Goal: Task Accomplishment & Management: Complete application form

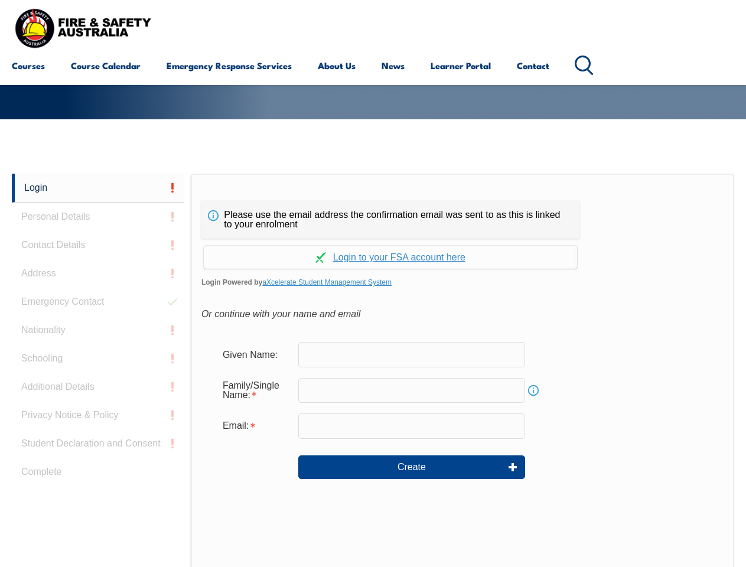
click at [373, 191] on div "Please use the email address the confirmation email was sent to as this is link…" at bounding box center [463, 422] width 544 height 496
click at [373, 371] on form "Given Name: Family/Single Name: Info Email: Create" at bounding box center [463, 418] width 522 height 177
click at [98, 188] on link "Login" at bounding box center [98, 188] width 173 height 29
click at [98, 217] on div "Login Personal Details Contact Details Address Emergency Contact Nationality Sc…" at bounding box center [101, 469] width 179 height 590
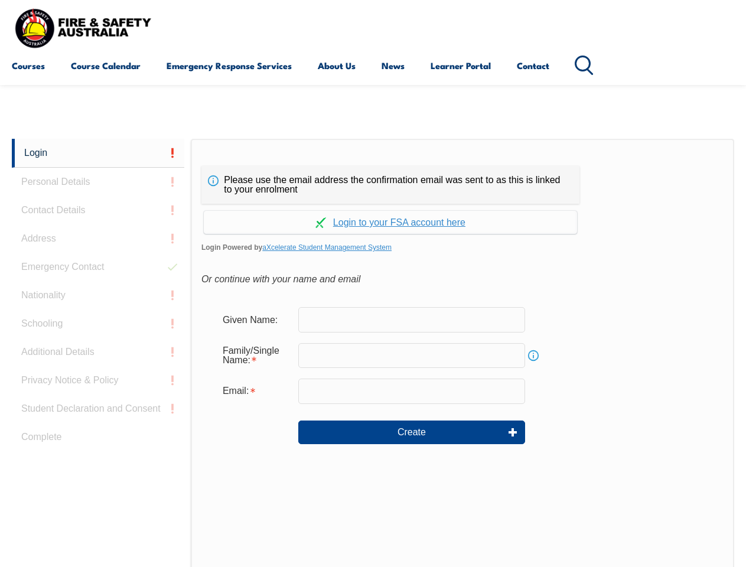
click at [98, 245] on div "Login Personal Details Contact Details Address Emergency Contact Nationality Sc…" at bounding box center [101, 434] width 179 height 590
click at [98, 274] on div "Login Personal Details Contact Details Address Emergency Contact Nationality Sc…" at bounding box center [101, 434] width 179 height 590
click at [98, 302] on div "Login Personal Details Contact Details Address Emergency Contact Nationality Sc…" at bounding box center [101, 434] width 179 height 590
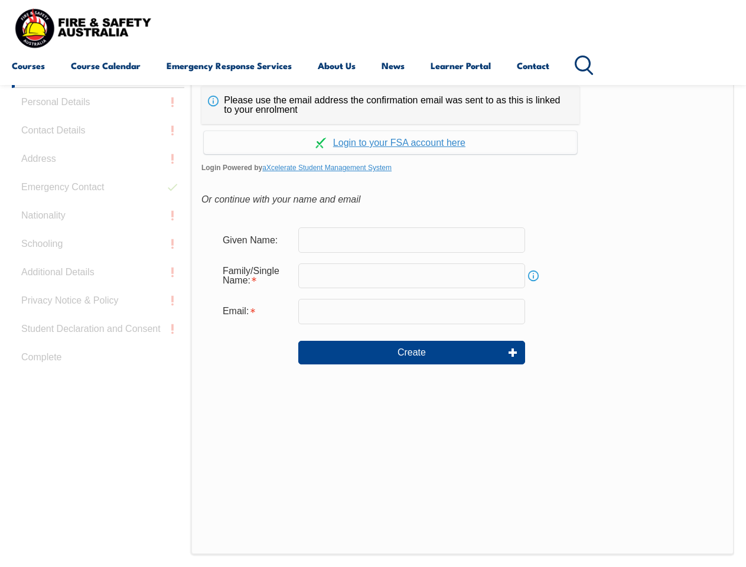
click at [98, 330] on div "Login Personal Details Contact Details Address Emergency Contact Nationality Sc…" at bounding box center [101, 354] width 179 height 590
click at [98, 359] on div "Login Personal Details Contact Details Address Emergency Contact Nationality Sc…" at bounding box center [101, 354] width 179 height 590
click at [98, 387] on div "Login Personal Details Contact Details Address Emergency Contact Nationality Sc…" at bounding box center [101, 354] width 179 height 590
